Goal: Find contact information: Find contact information

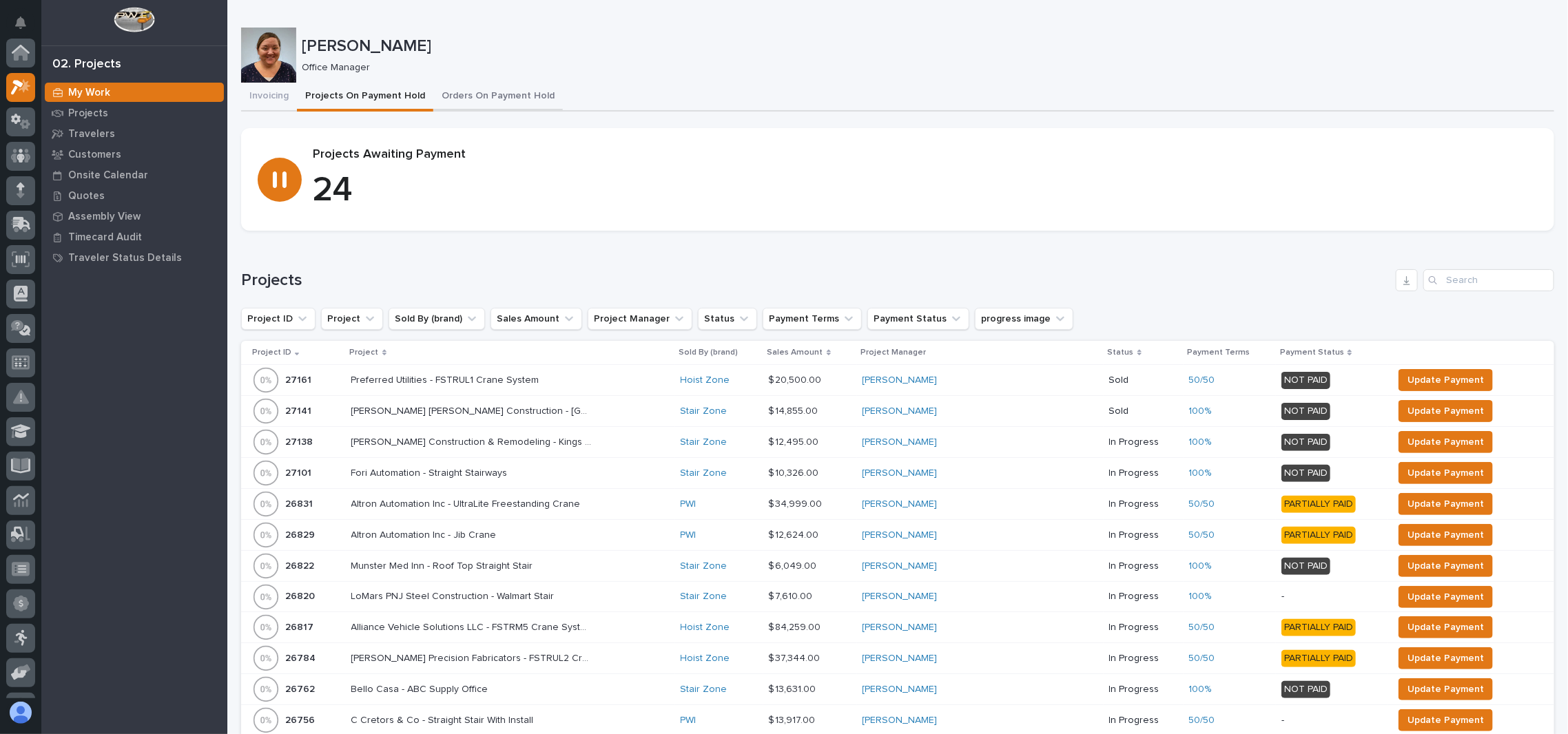
click at [486, 88] on button "Orders On Payment Hold" at bounding box center [497, 97] width 129 height 29
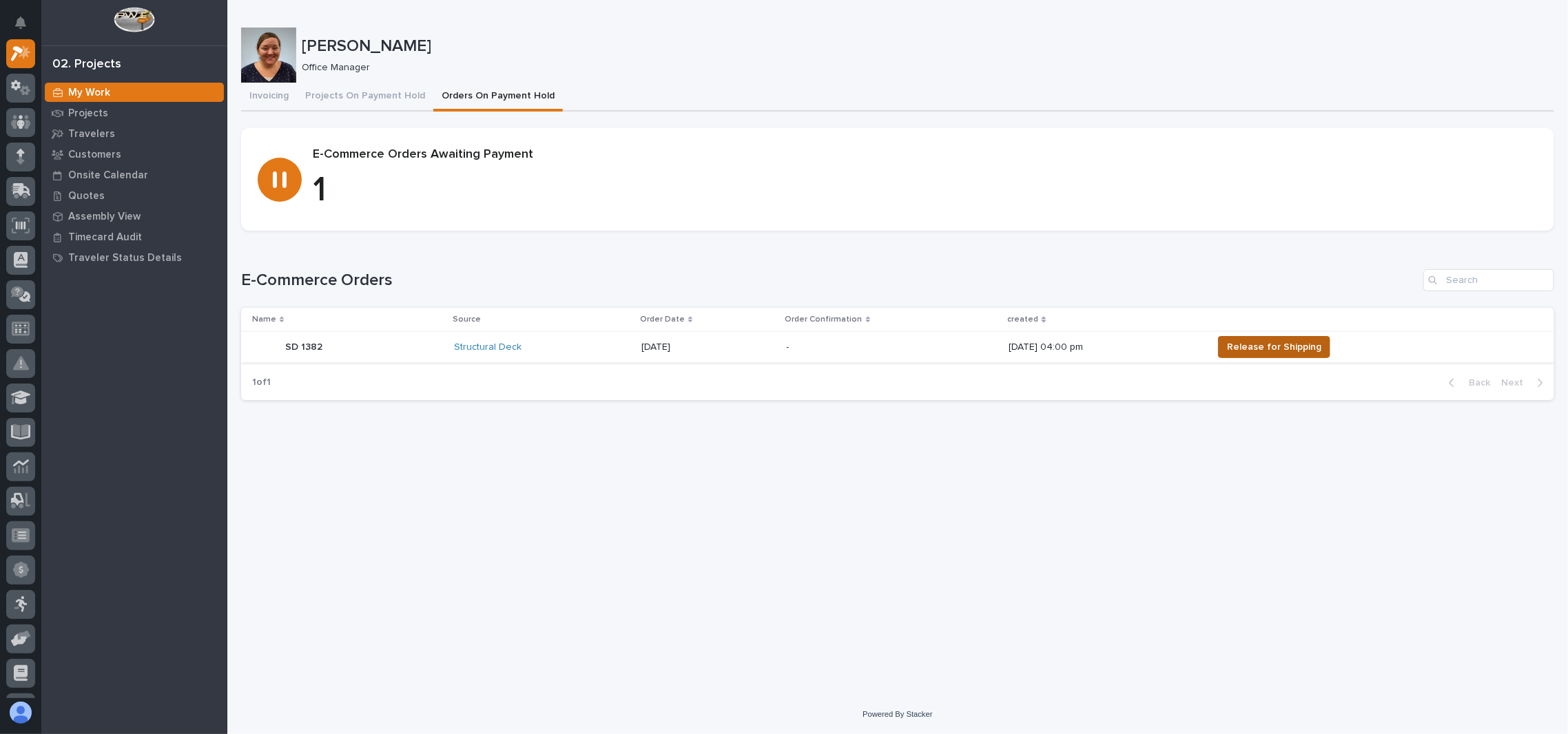
click at [1253, 349] on span "Release for Shipping" at bounding box center [1274, 347] width 94 height 17
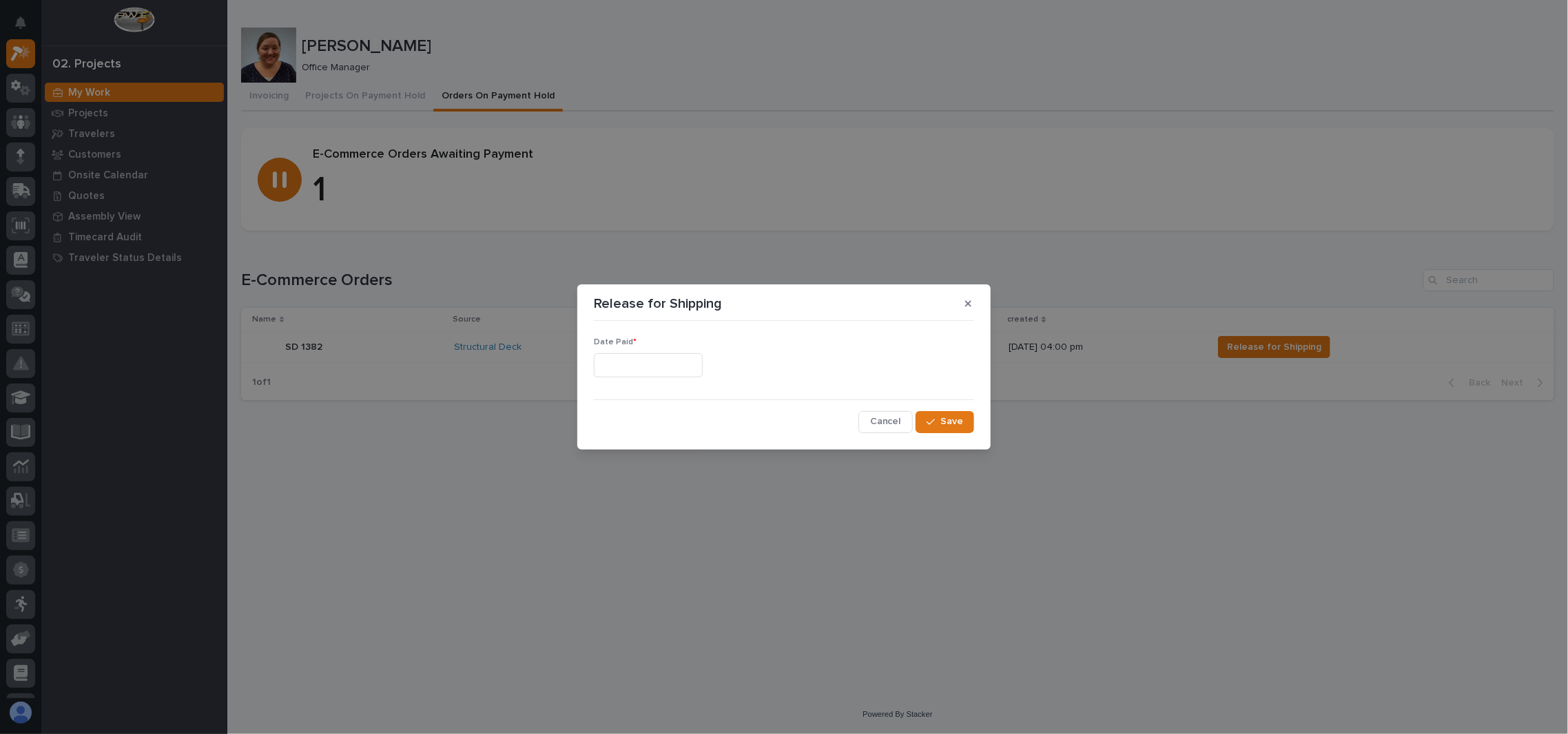
click at [644, 362] on input "text" at bounding box center [647, 365] width 108 height 25
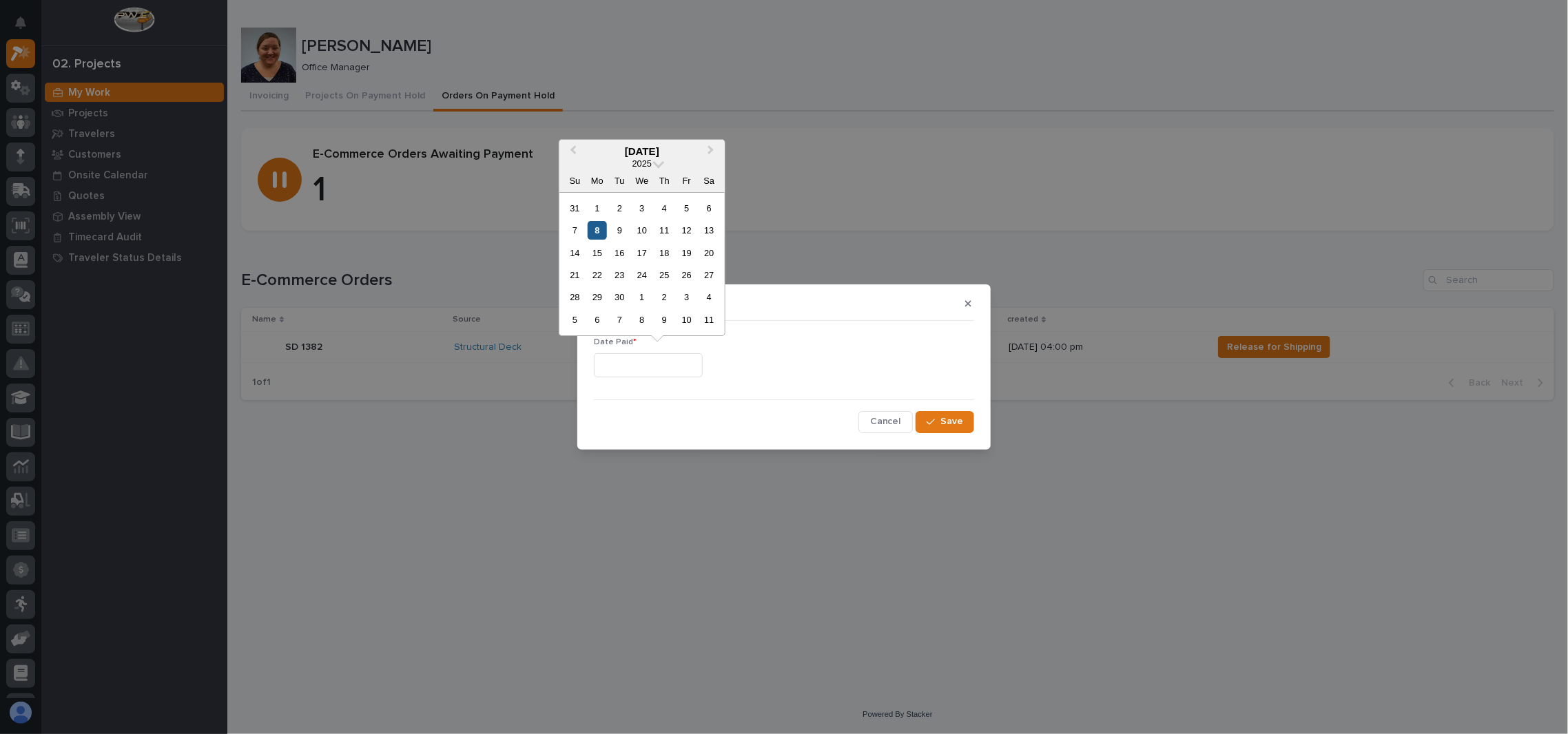
click at [595, 225] on div "8" at bounding box center [597, 230] width 19 height 19
type input "**********"
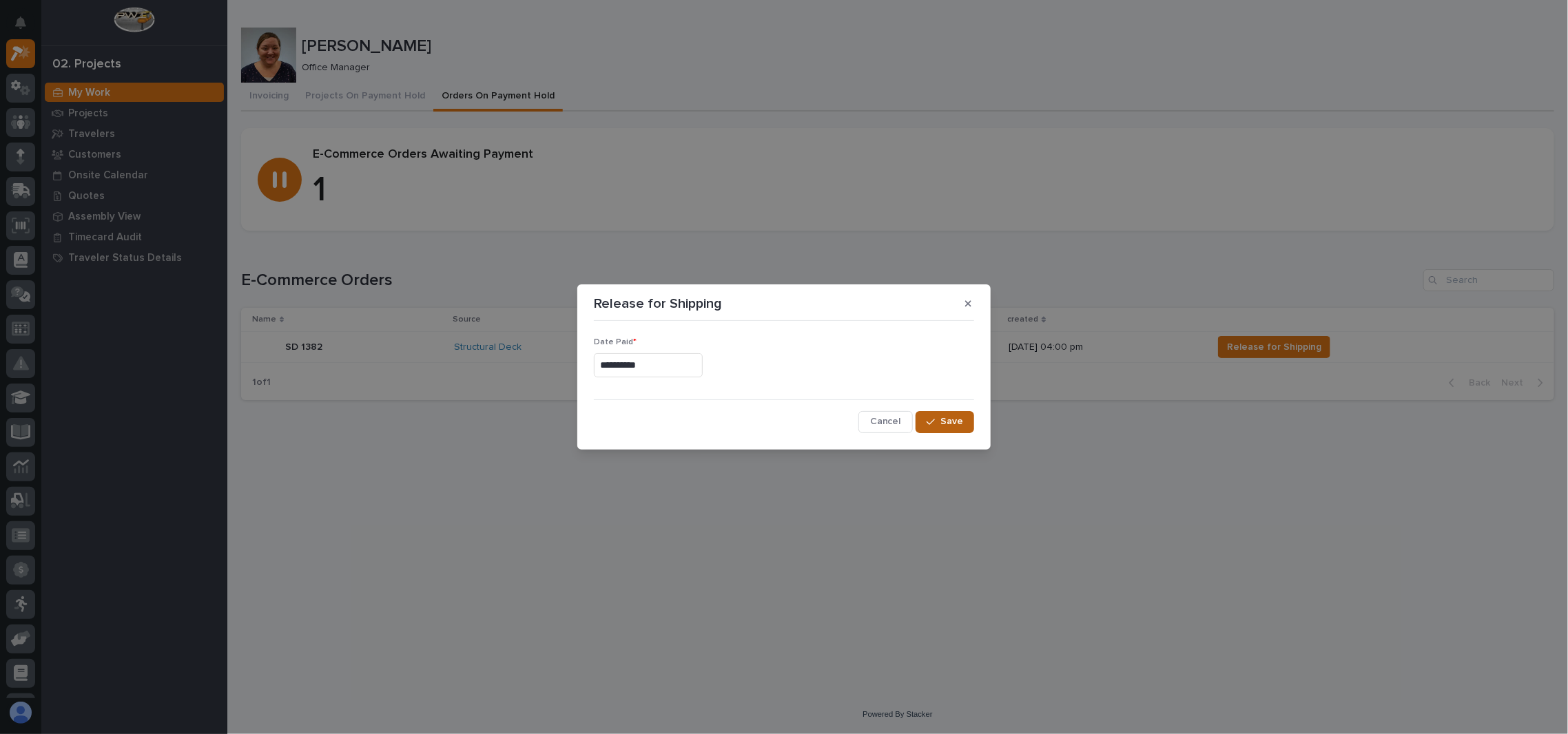
click at [929, 421] on icon "button" at bounding box center [930, 422] width 8 height 9
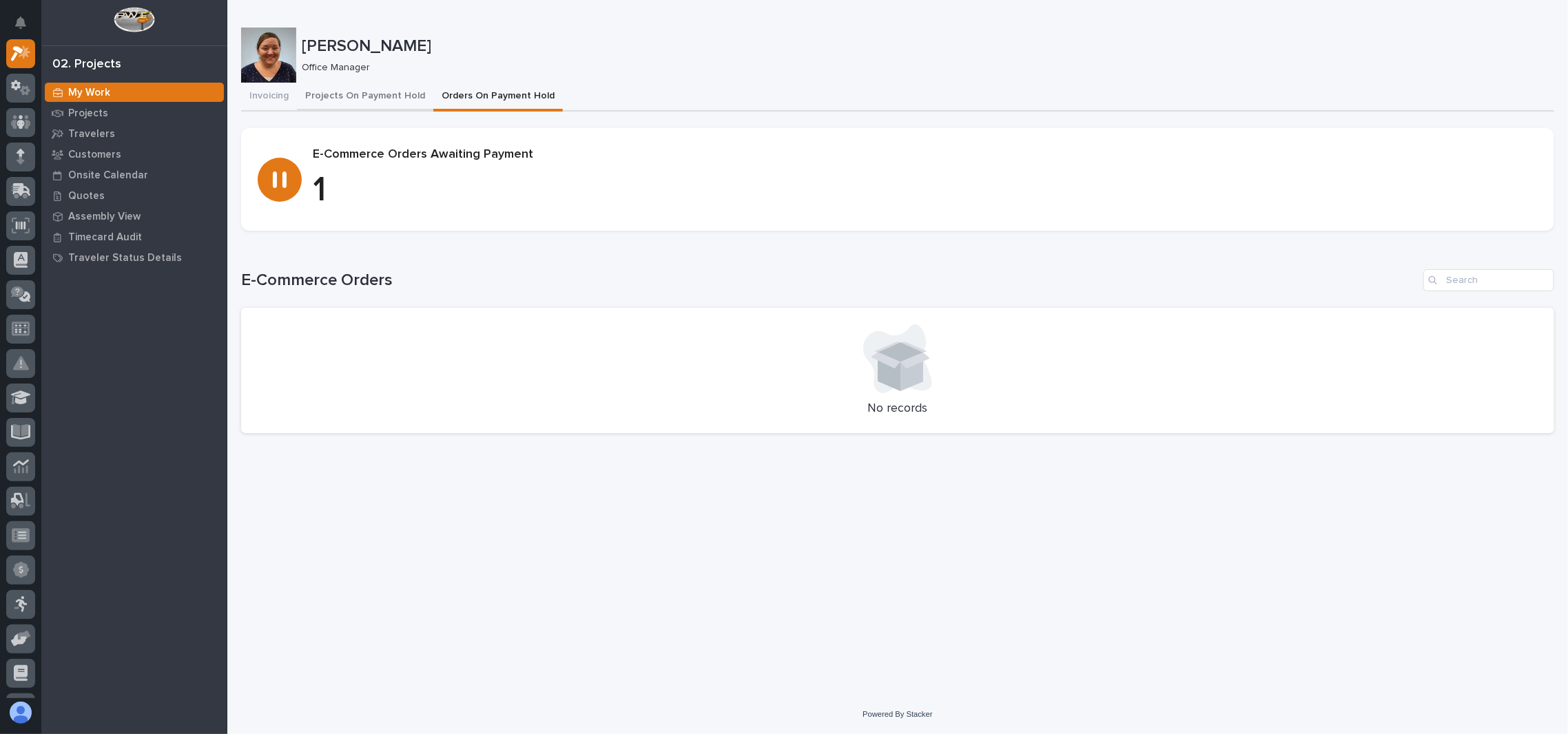
click at [392, 91] on button "Projects On Payment Hold" at bounding box center [365, 97] width 137 height 29
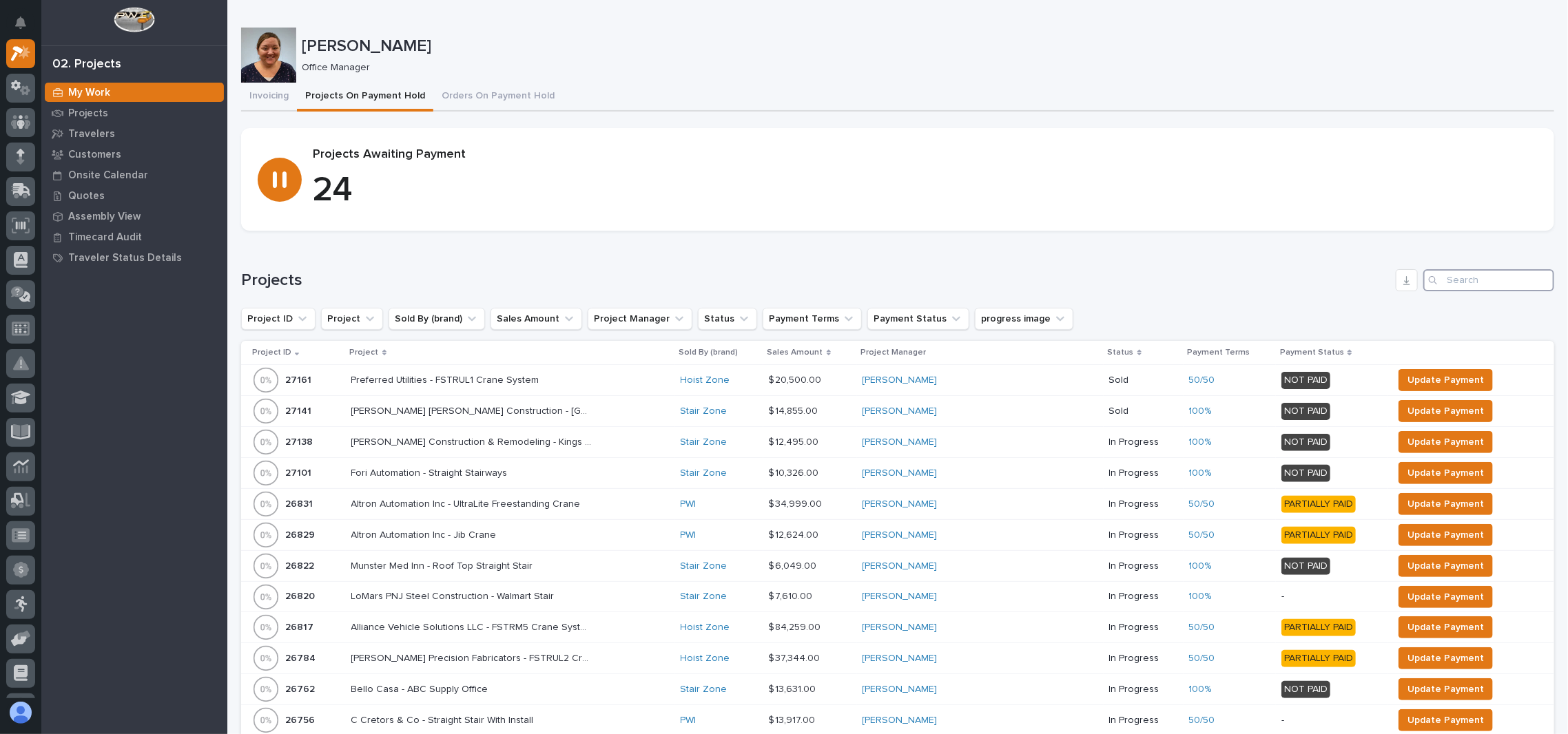
click at [1436, 275] on input "Search" at bounding box center [1488, 279] width 131 height 22
click at [78, 101] on div "My Work" at bounding box center [134, 92] width 179 height 19
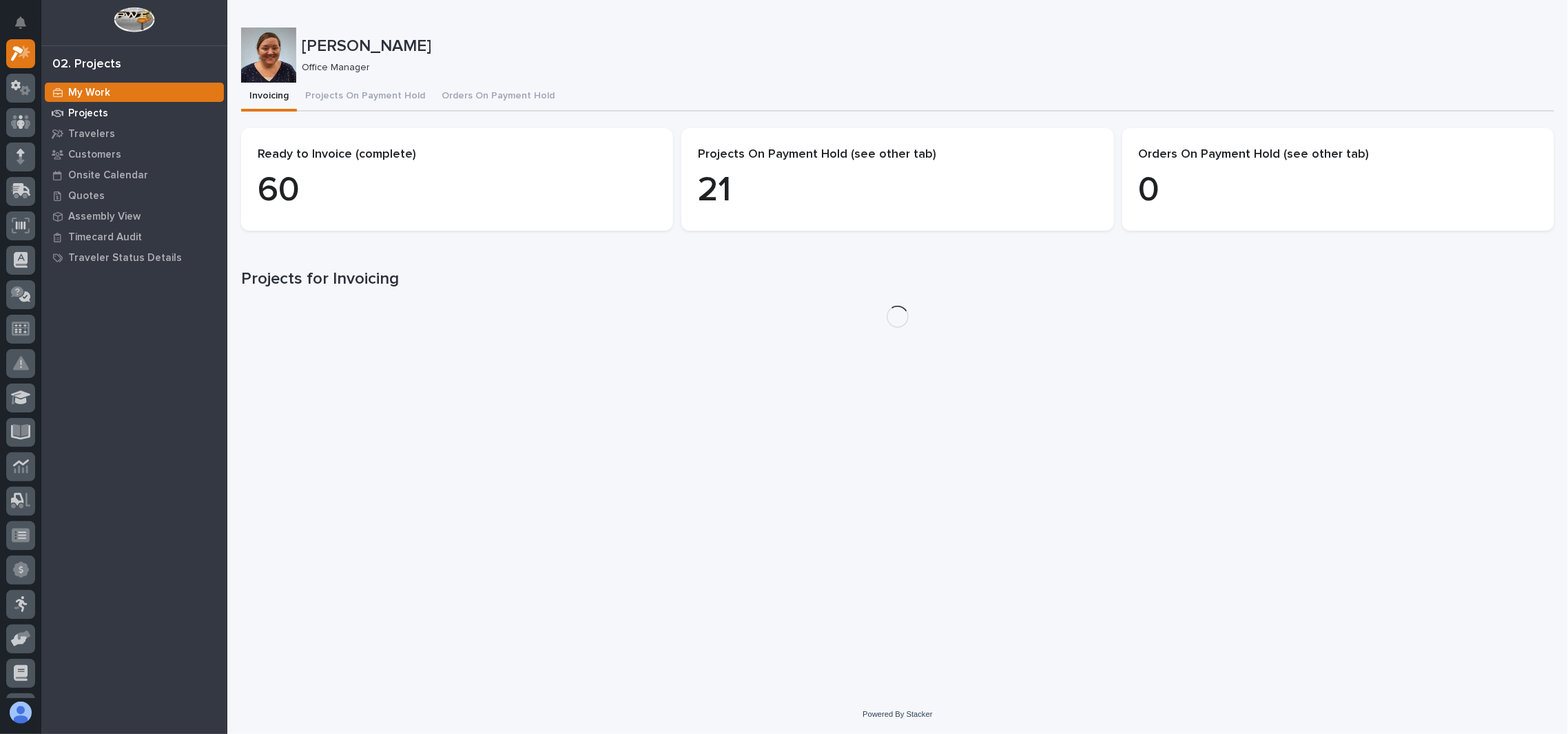
click at [90, 119] on p "Projects" at bounding box center [88, 113] width 40 height 12
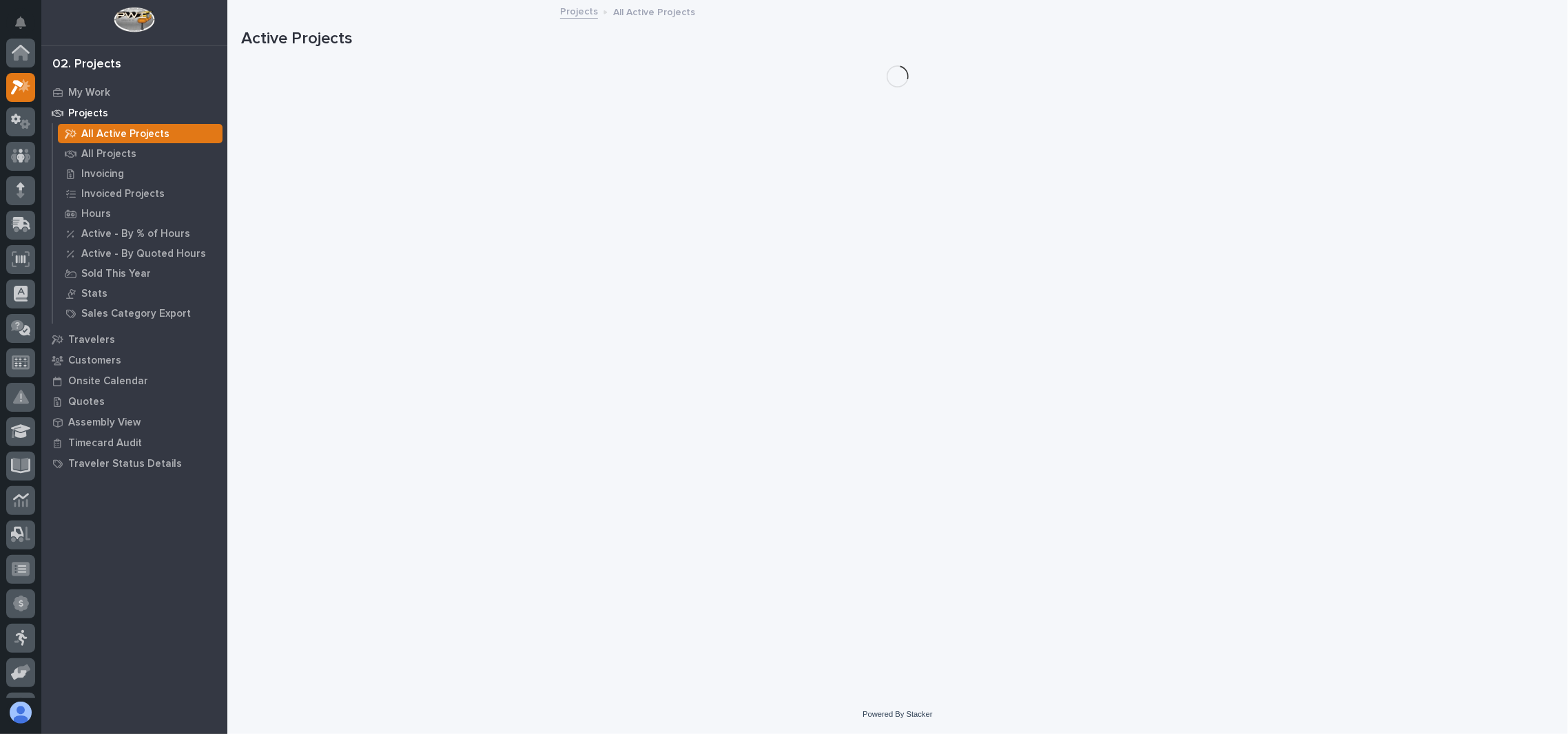
scroll to position [34, 0]
click at [101, 152] on p "All Projects" at bounding box center [108, 154] width 55 height 12
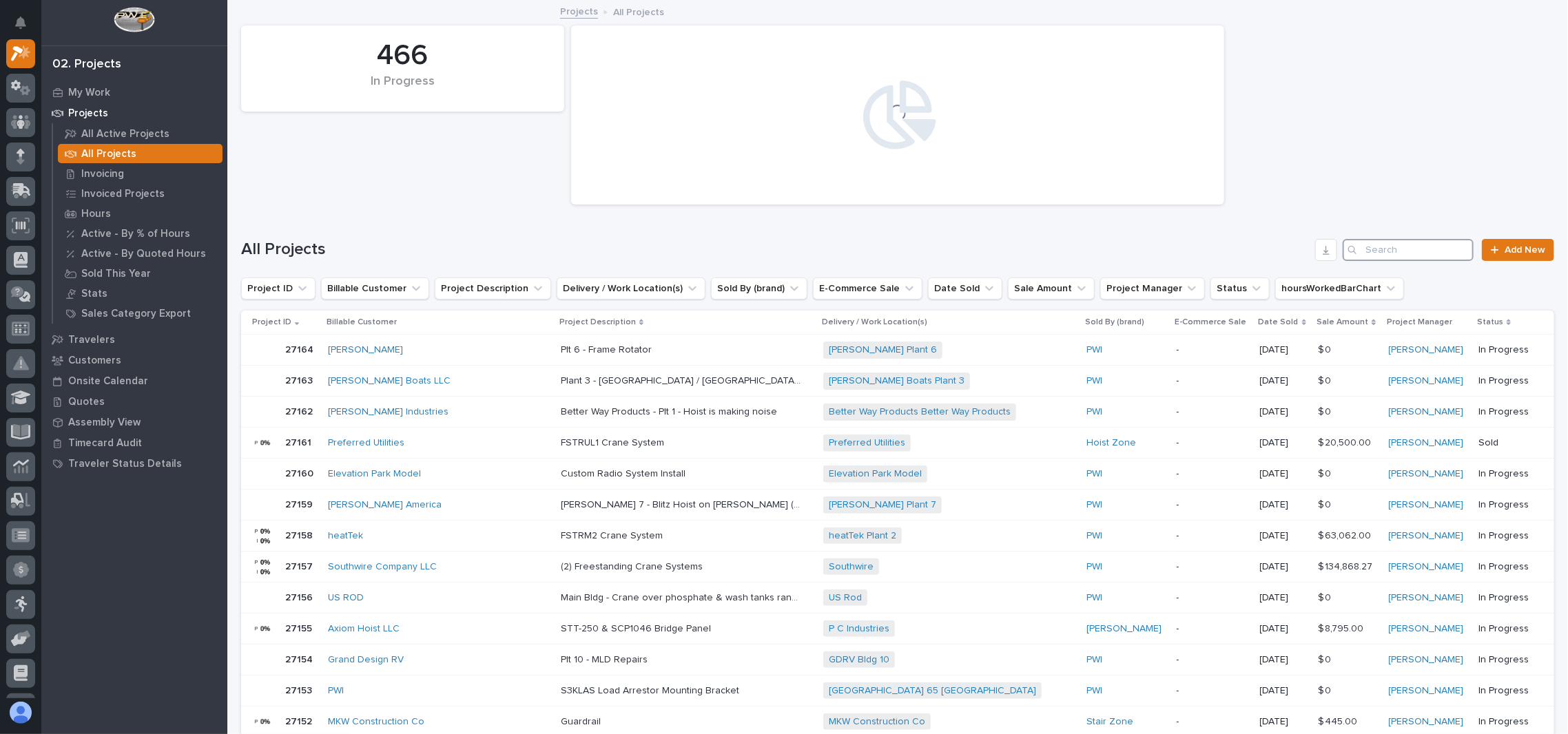
click at [1378, 244] on input "Search" at bounding box center [1408, 249] width 131 height 22
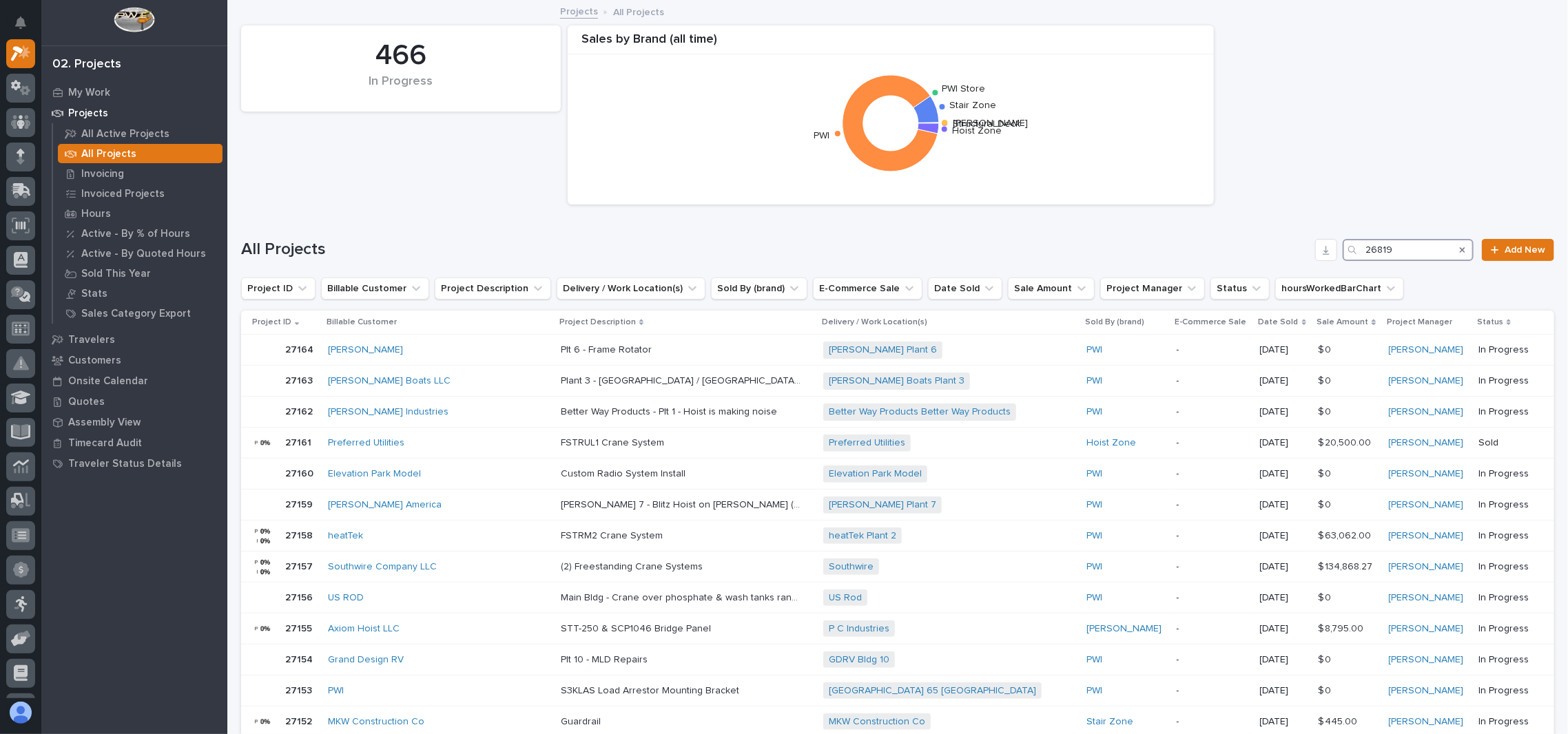
type input "26819"
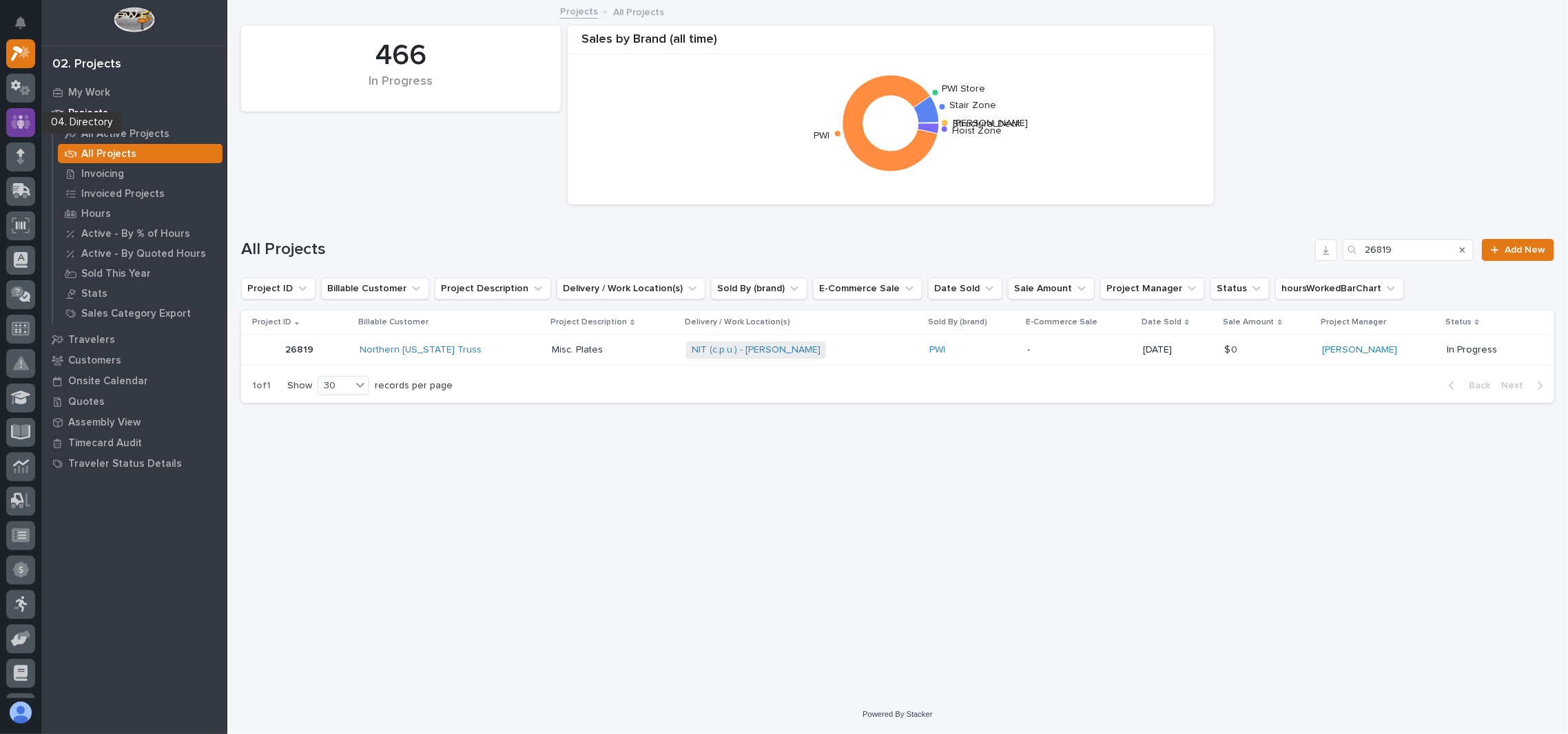
click at [20, 124] on icon at bounding box center [21, 122] width 8 height 14
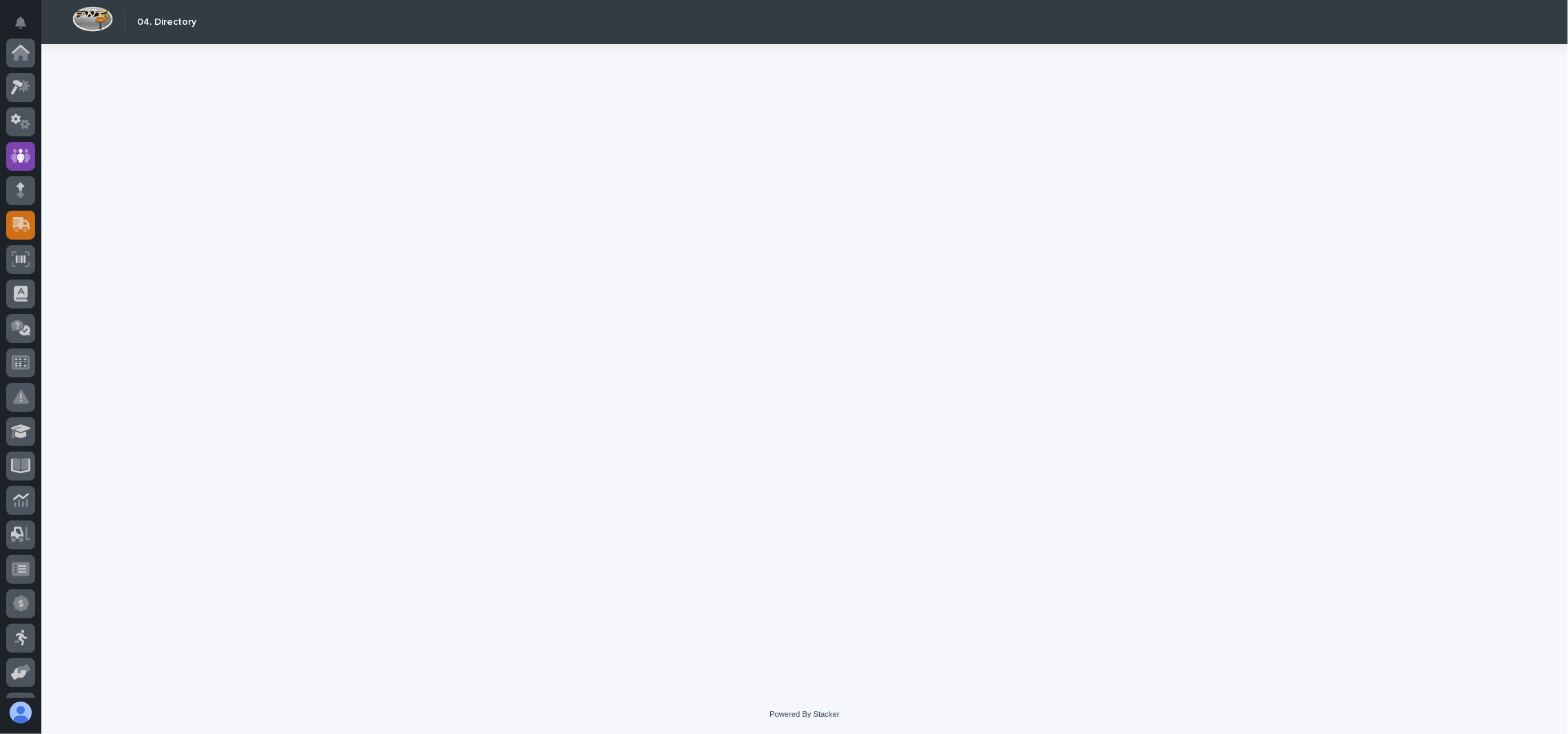
scroll to position [104, 0]
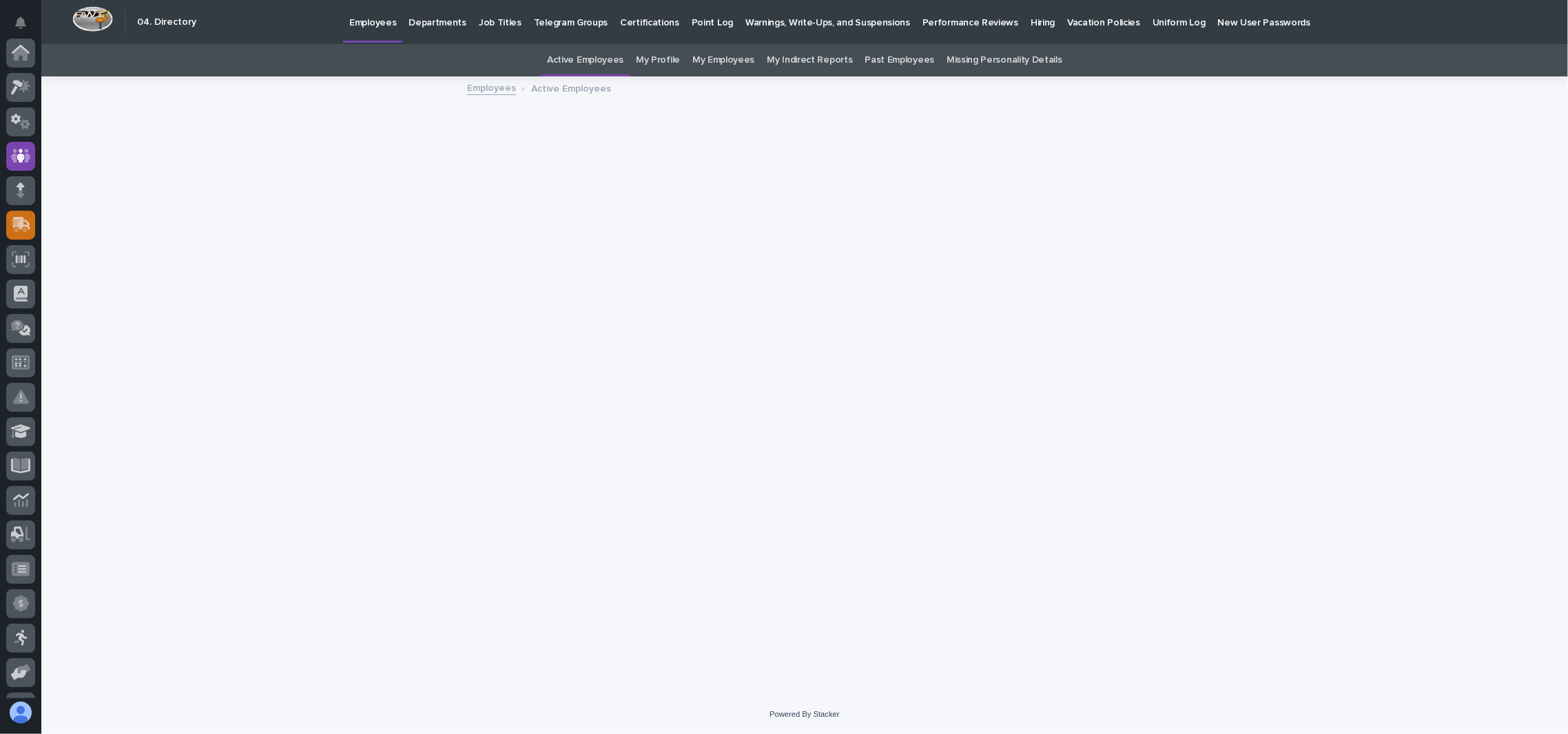
scroll to position [104, 0]
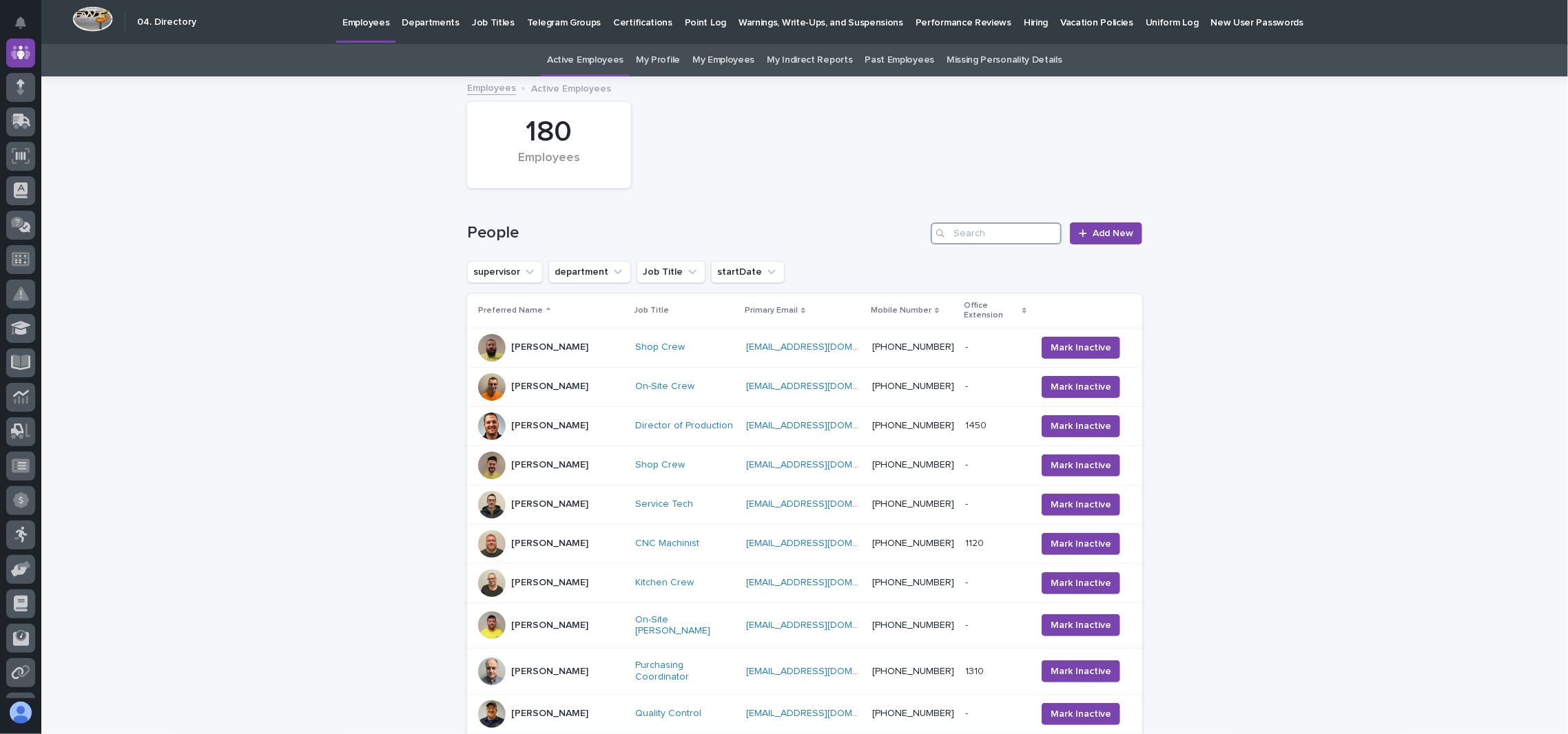
click at [993, 229] on input "Search" at bounding box center [995, 233] width 131 height 22
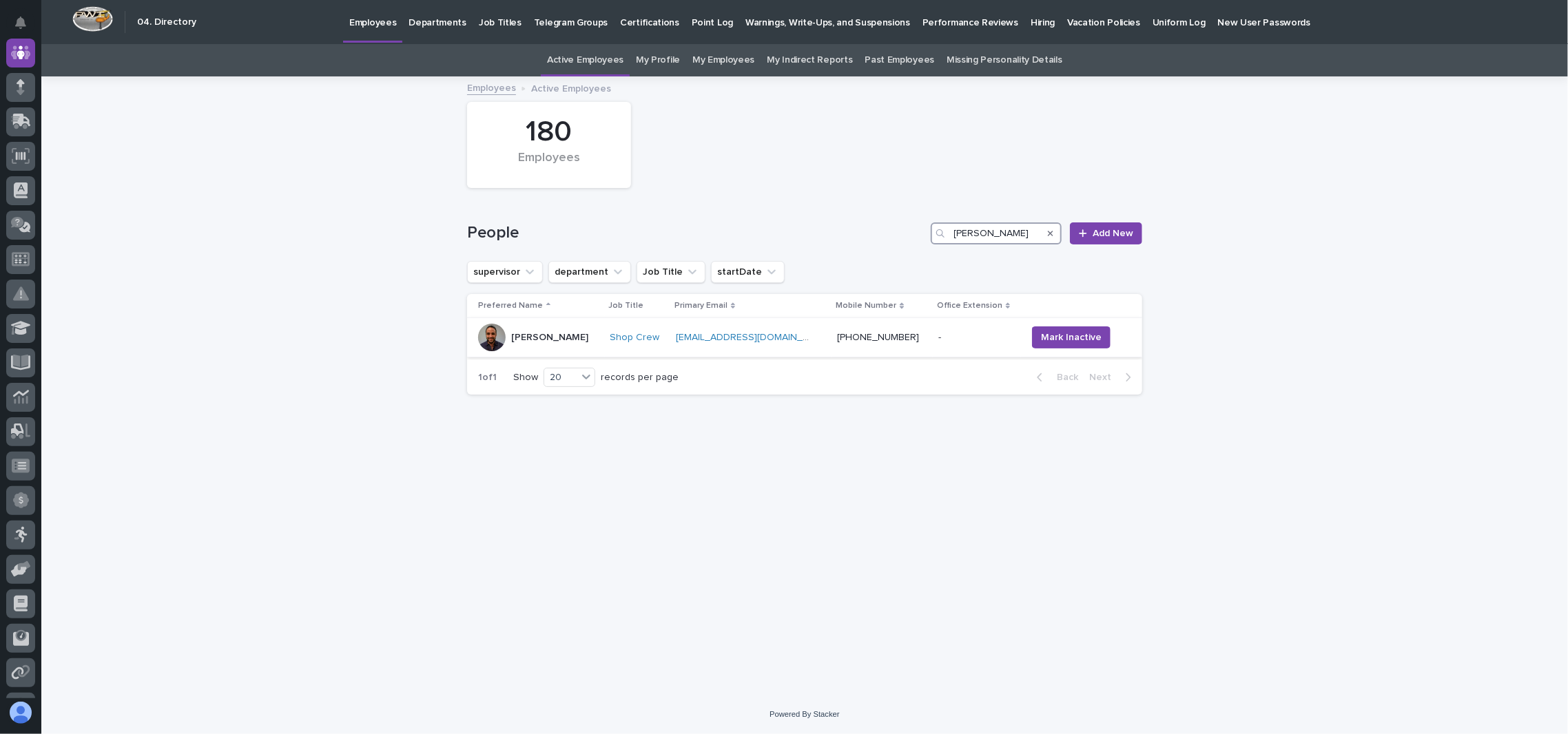
type input "[PERSON_NAME]"
click at [547, 340] on p "[PERSON_NAME]" at bounding box center [550, 338] width 77 height 11
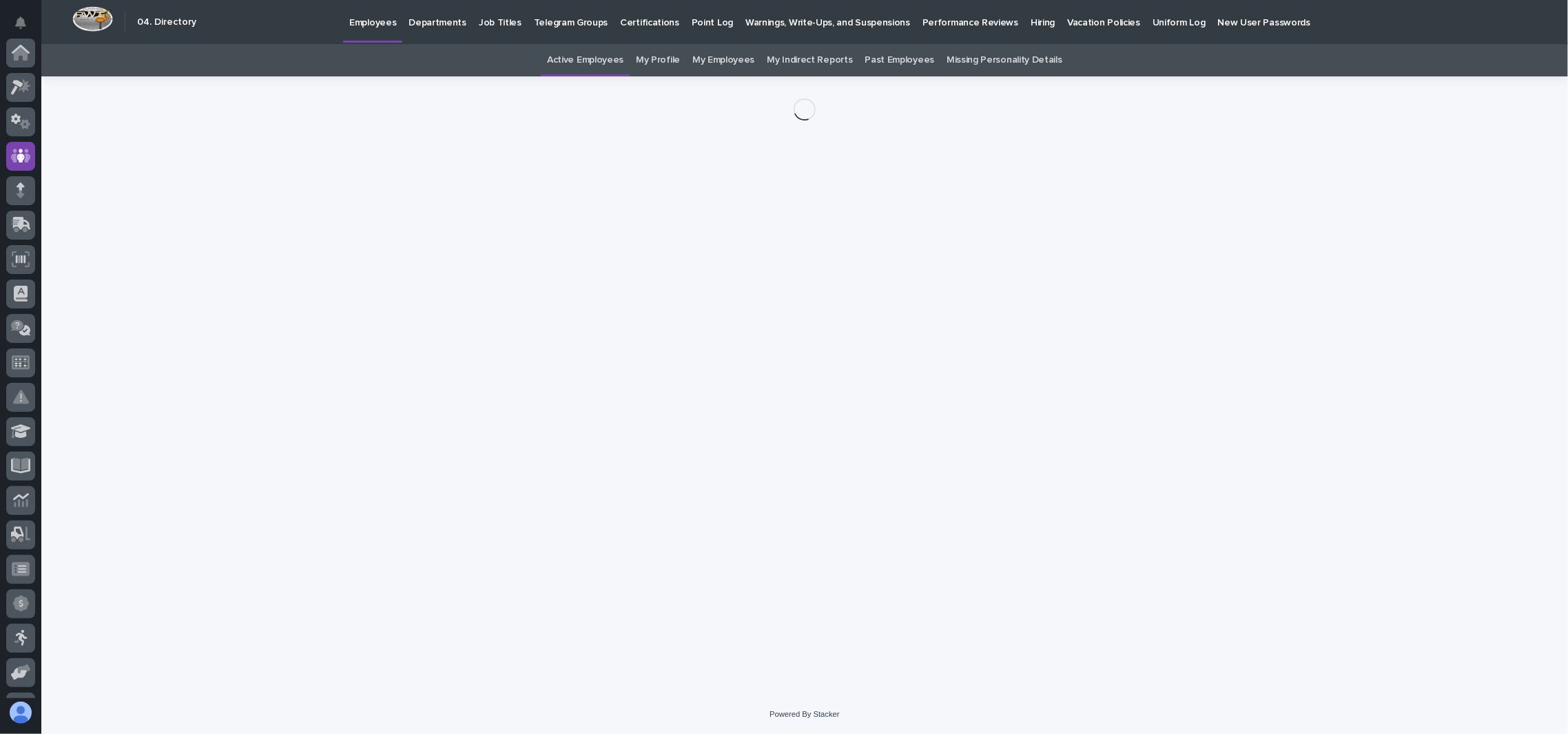
scroll to position [104, 0]
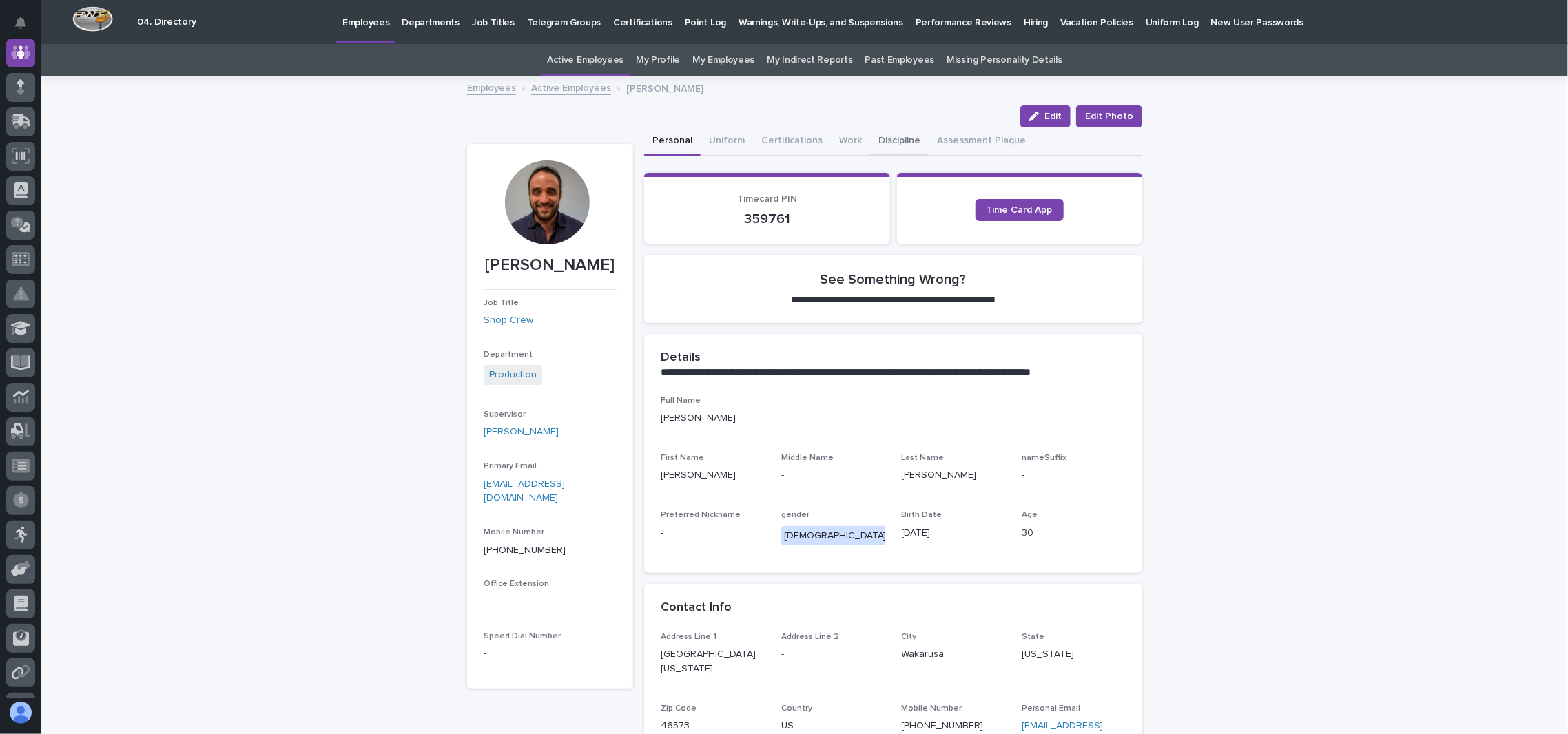
click at [887, 133] on button "Discipline" at bounding box center [899, 142] width 58 height 29
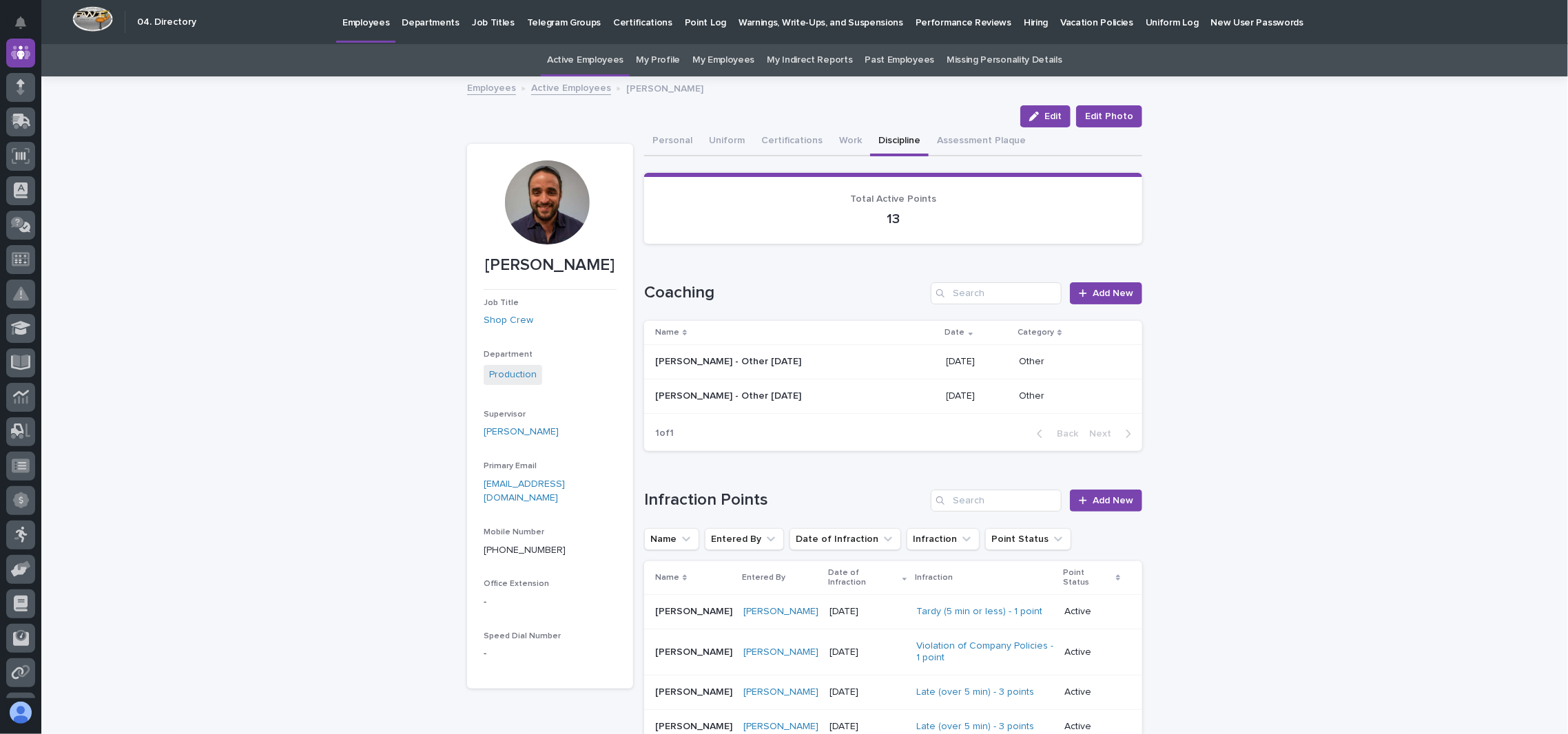
click at [468, 91] on link "Employees" at bounding box center [492, 87] width 49 height 16
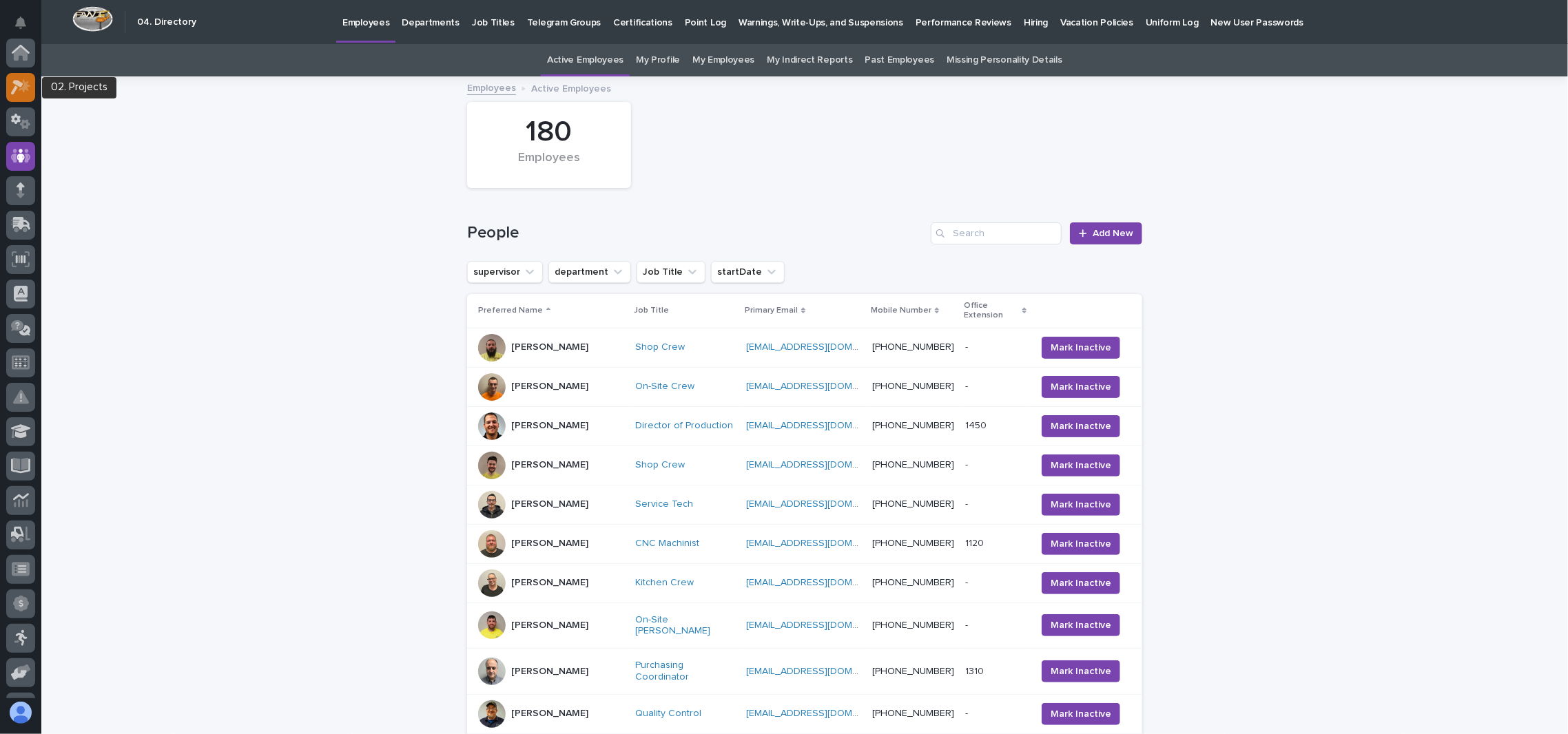
click at [31, 83] on div at bounding box center [21, 87] width 29 height 29
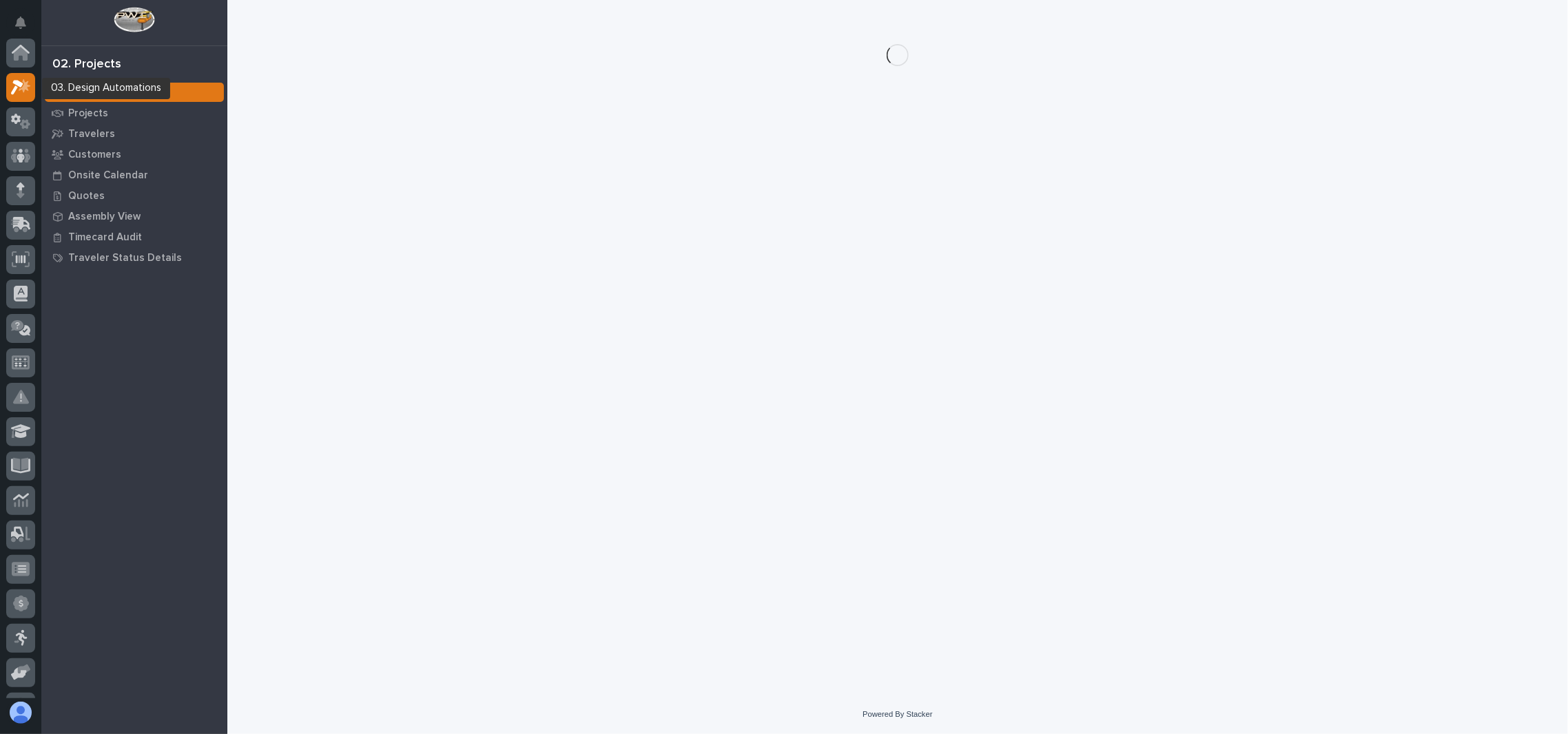
scroll to position [34, 0]
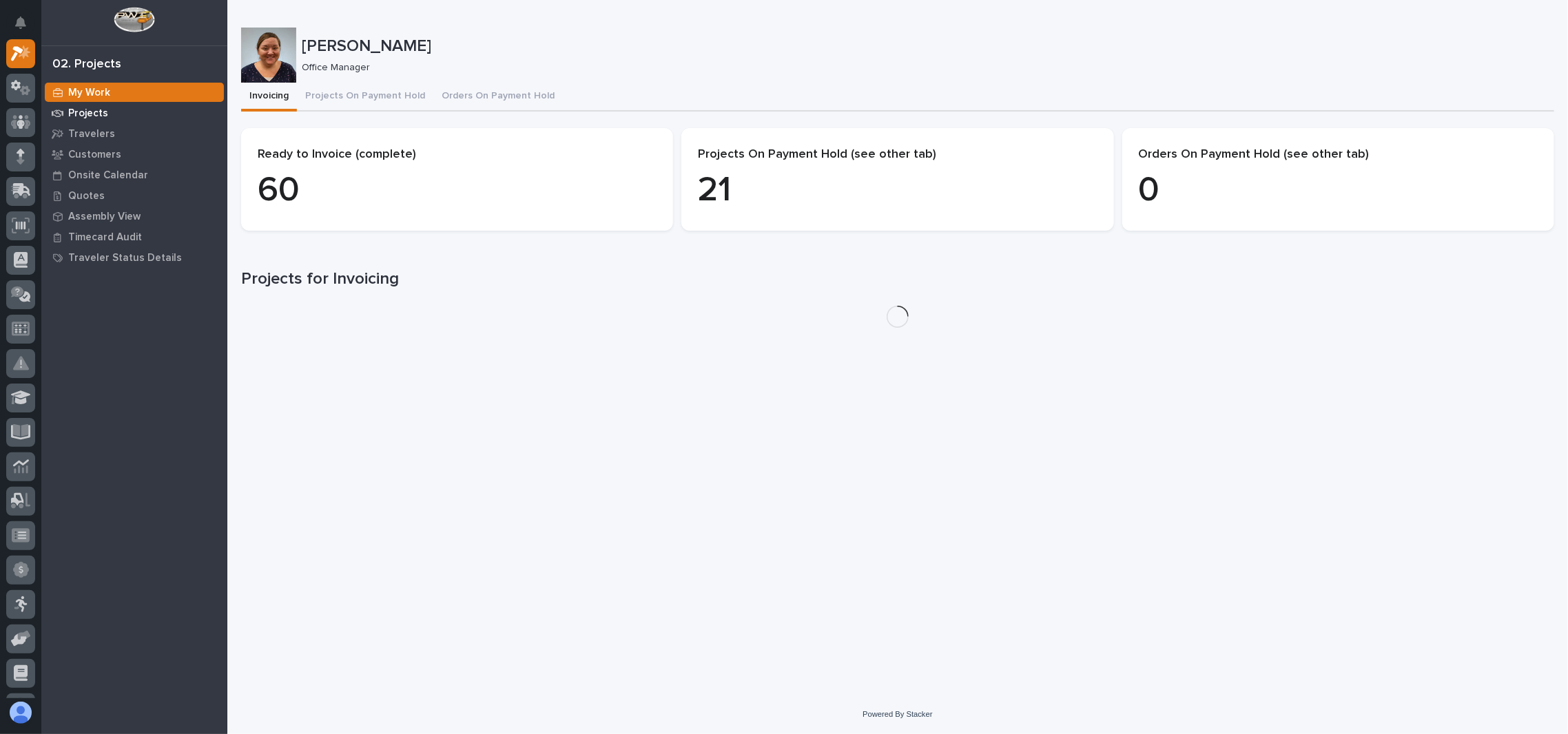
click at [96, 103] on link "Projects" at bounding box center [134, 113] width 186 height 21
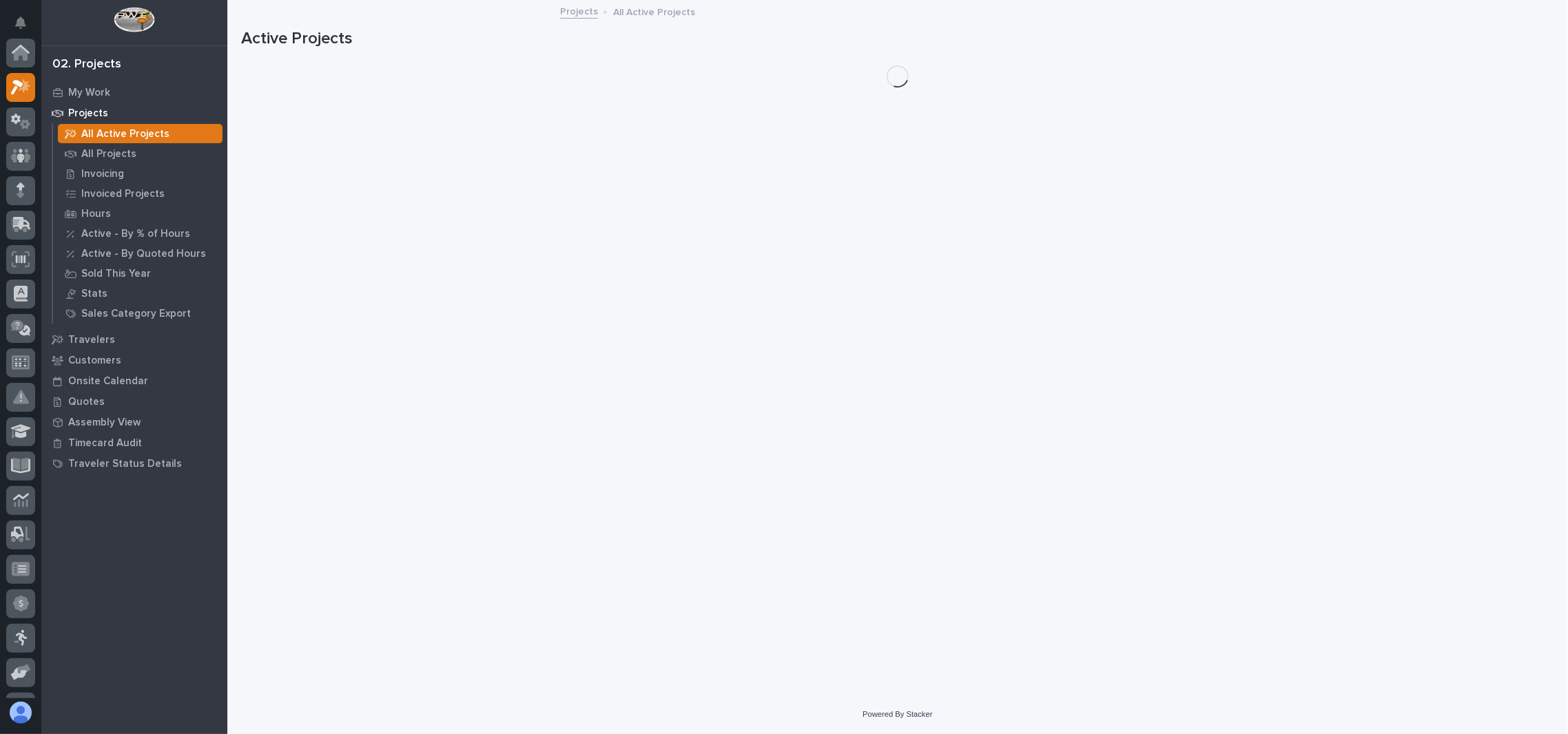
scroll to position [34, 0]
click at [91, 117] on p "Projects" at bounding box center [88, 113] width 40 height 12
click at [97, 149] on p "All Projects" at bounding box center [108, 154] width 55 height 12
